Goal: Task Accomplishment & Management: Use online tool/utility

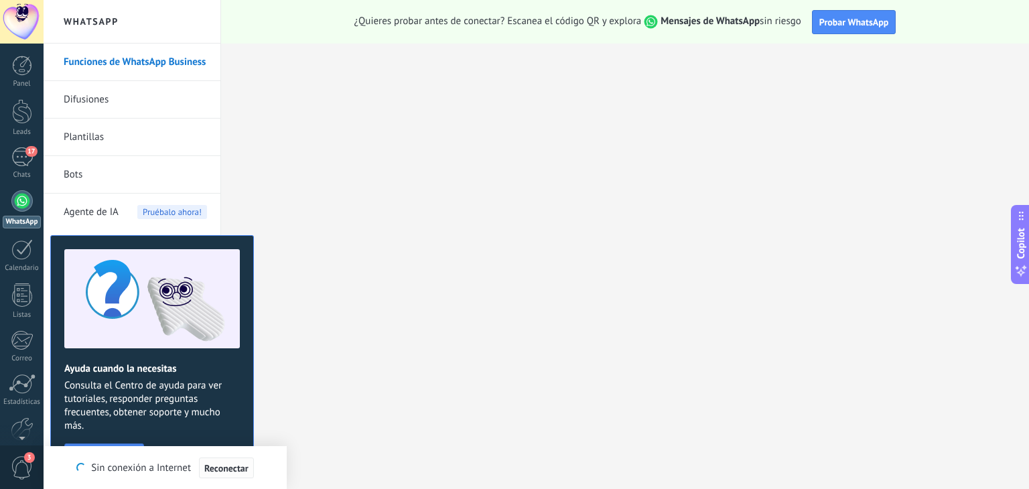
click at [226, 468] on span "Reconectar" at bounding box center [226, 468] width 44 height 9
click at [253, 263] on div "Ayuda cuando la necesitas Consulta el Centro de ayuda para ver tutoriales, resp…" at bounding box center [152, 358] width 204 height 247
click at [24, 148] on div "17" at bounding box center [21, 156] width 21 height 19
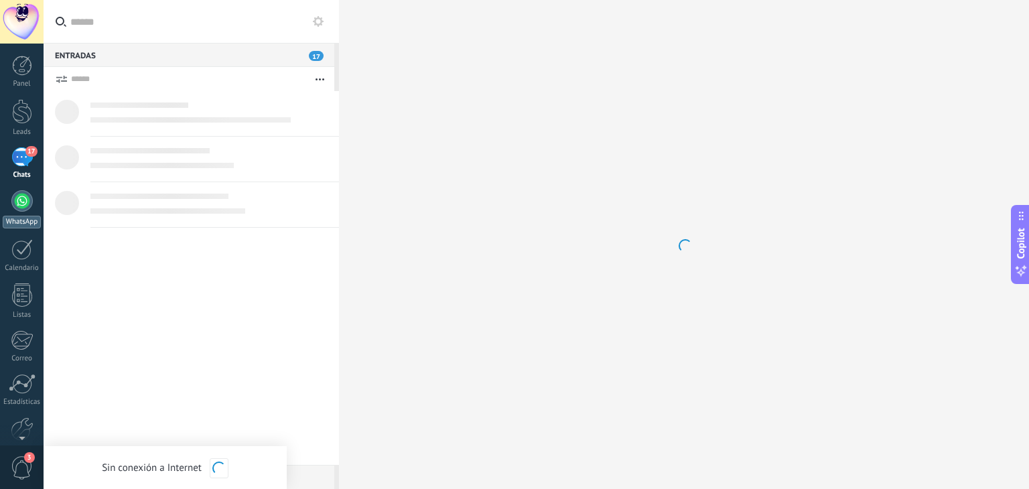
click at [24, 212] on link "WhatsApp" at bounding box center [22, 209] width 44 height 38
